Goal: Find specific page/section: Find specific page/section

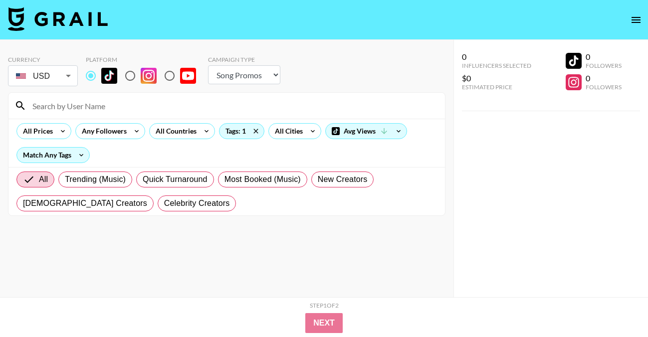
select select "Song"
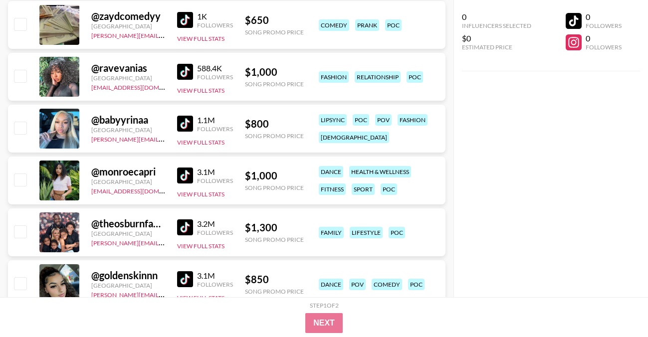
scroll to position [1367, 0]
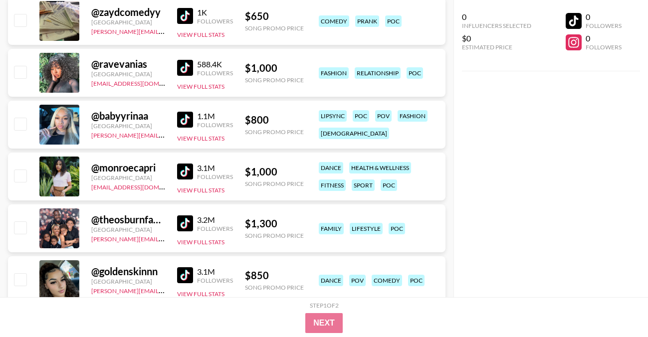
click at [185, 118] on img at bounding box center [185, 120] width 16 height 16
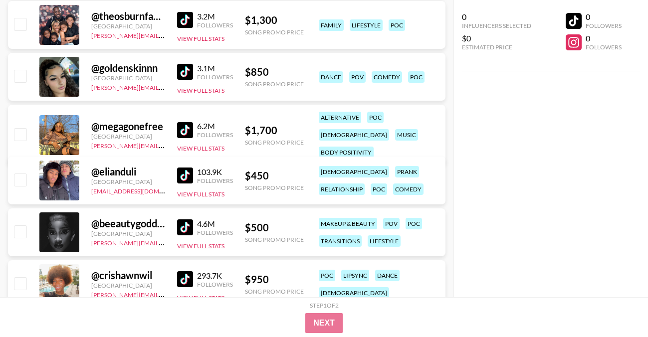
scroll to position [1575, 0]
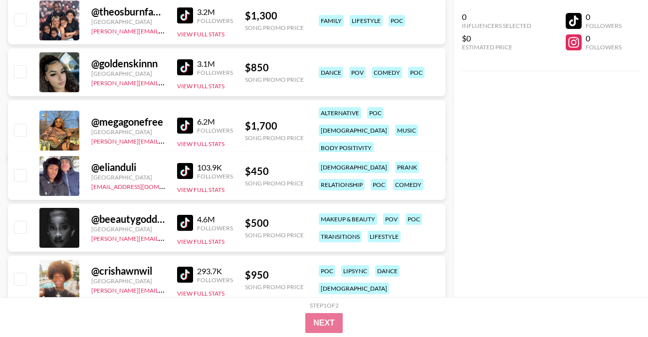
click at [186, 66] on img at bounding box center [185, 67] width 16 height 16
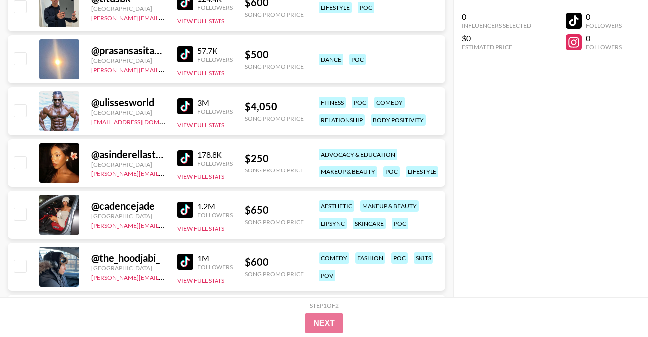
scroll to position [2419, 0]
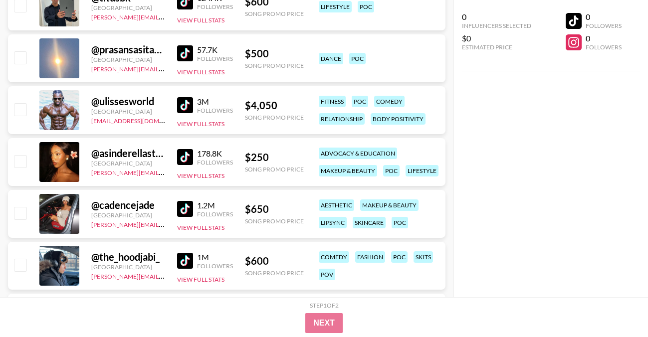
click at [193, 154] on link at bounding box center [187, 157] width 20 height 16
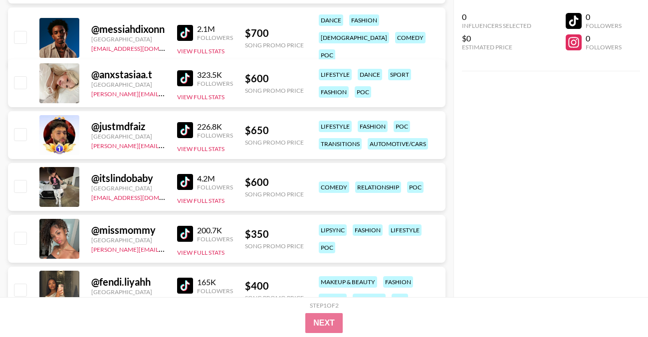
scroll to position [2707, 0]
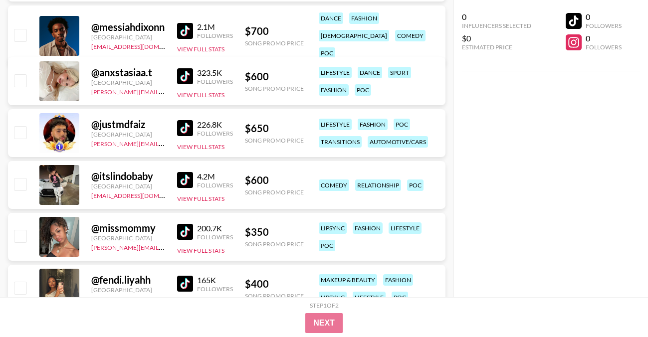
click at [185, 232] on img at bounding box center [185, 232] width 16 height 16
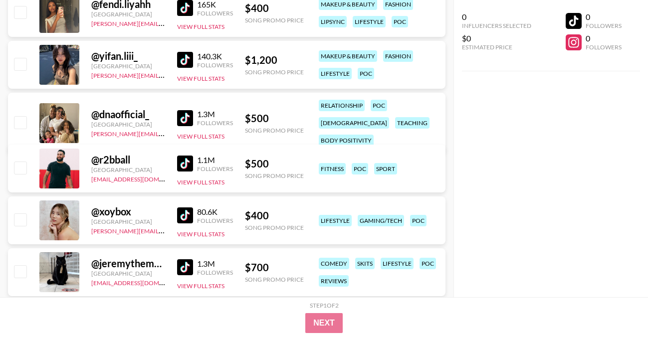
scroll to position [2984, 0]
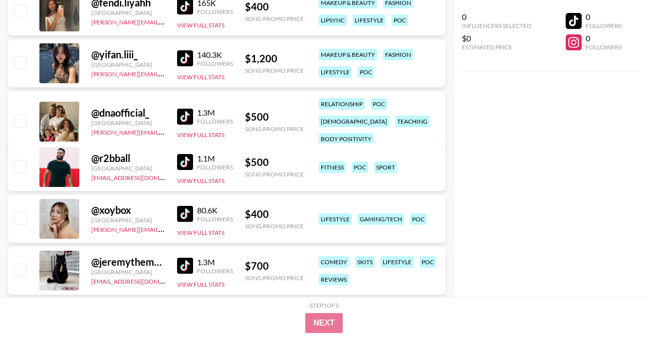
click at [186, 114] on img at bounding box center [185, 117] width 16 height 16
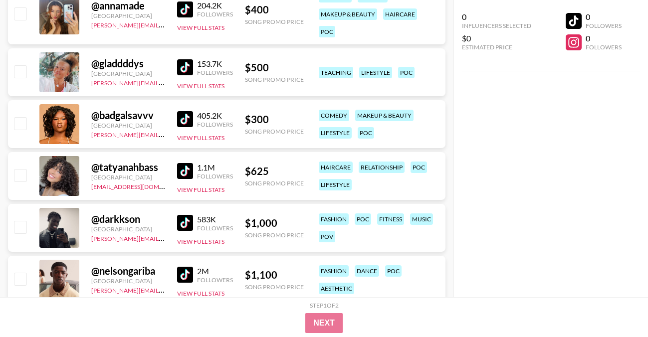
scroll to position [3559, 0]
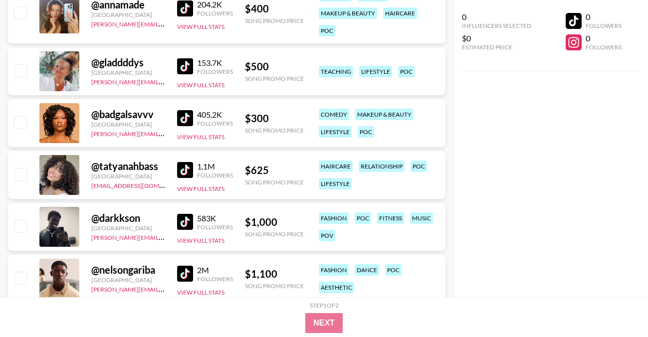
click at [184, 117] on img at bounding box center [185, 118] width 16 height 16
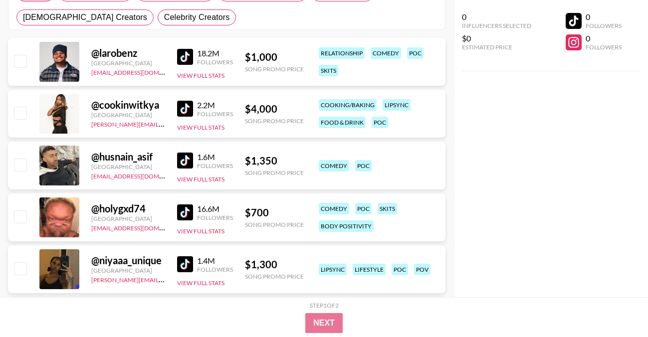
scroll to position [0, 0]
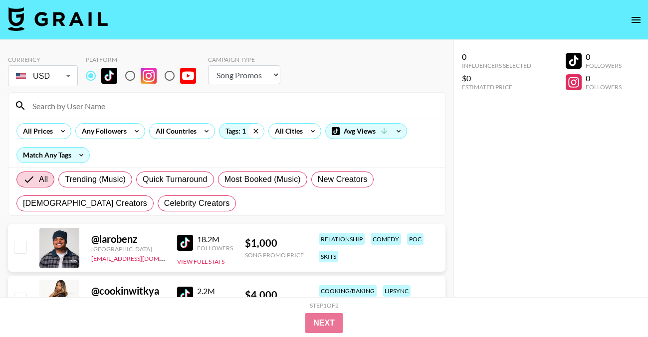
click at [256, 132] on icon at bounding box center [255, 131] width 4 height 4
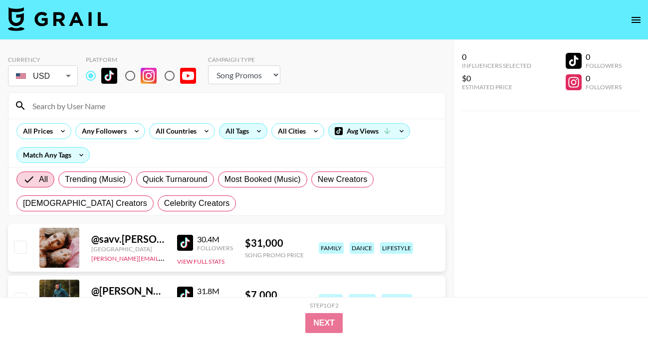
click at [240, 129] on div "All Tags" at bounding box center [234, 131] width 31 height 15
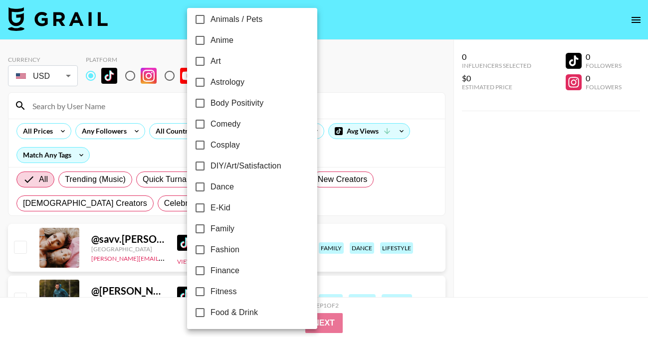
scroll to position [133, 0]
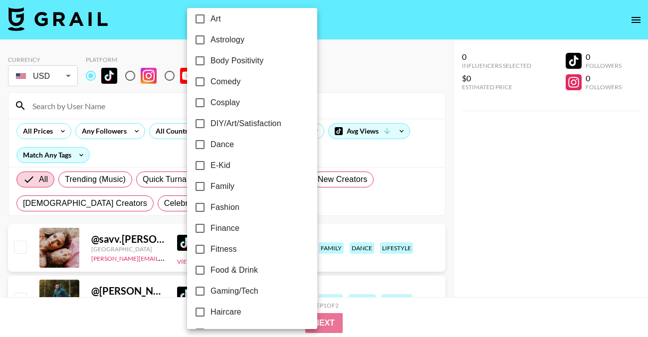
click at [416, 90] on div at bounding box center [324, 168] width 648 height 337
